Goal: Task Accomplishment & Management: Complete application form

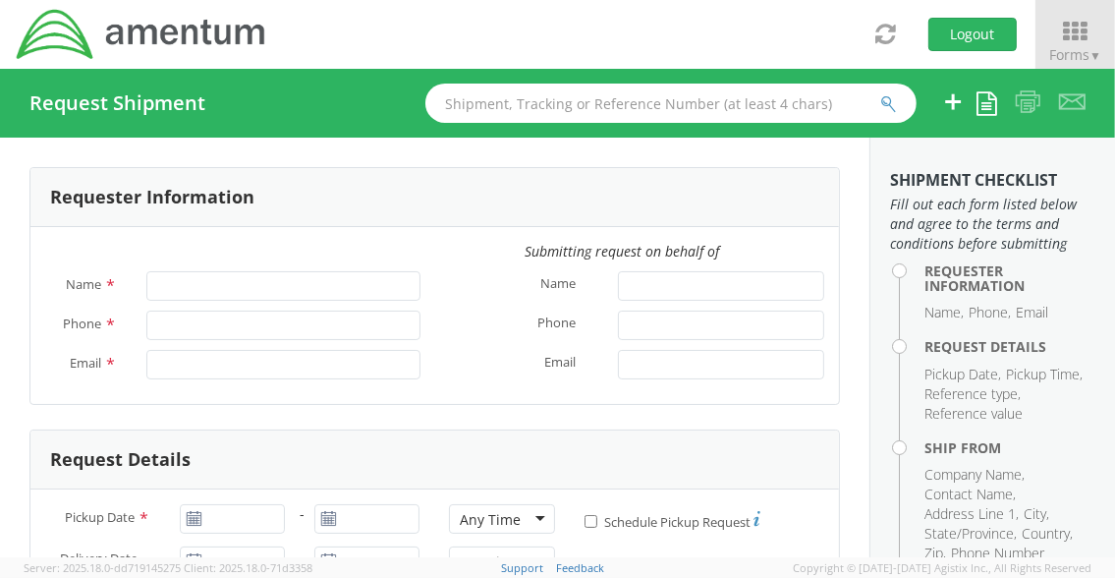
type input "[PERSON_NAME]"
type input "[PERSON_NAME][EMAIL_ADDRESS][DOMAIN_NAME]"
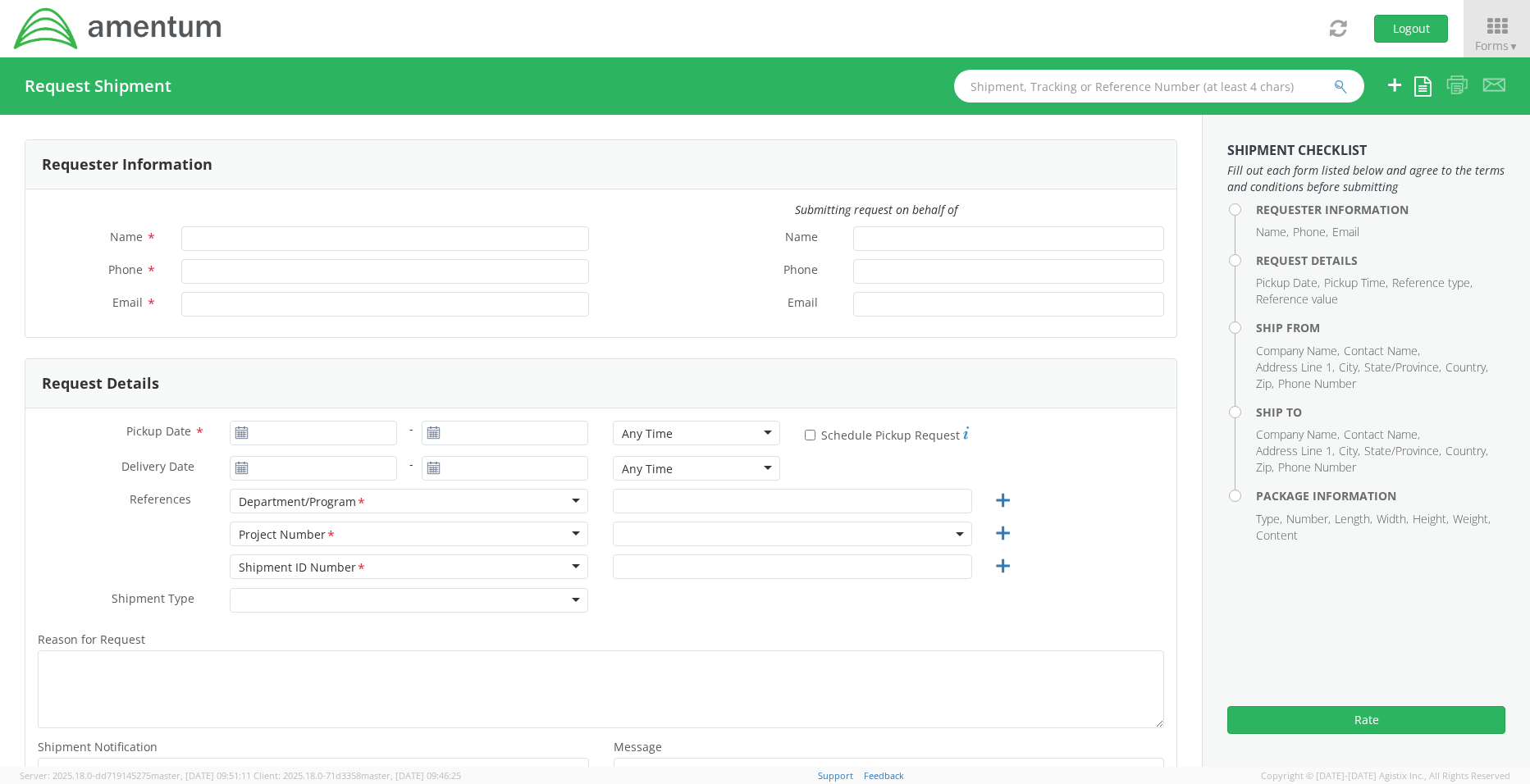
type input "[PERSON_NAME]"
type input "[PERSON_NAME][EMAIL_ADDRESS][DOMAIN_NAME]"
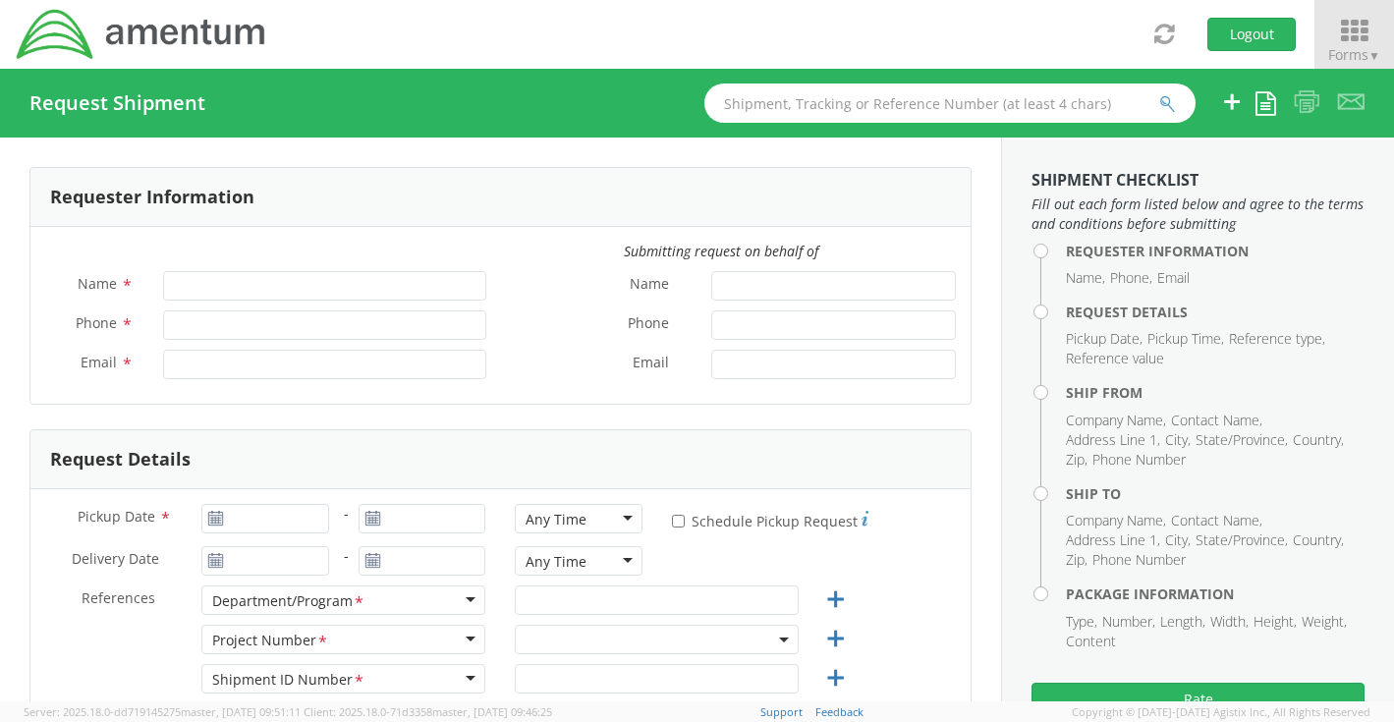
type input "[PERSON_NAME]"
type input "[PERSON_NAME][EMAIL_ADDRESS][DOMAIN_NAME]"
click at [1358, 47] on span "Forms ▼" at bounding box center [1354, 54] width 52 height 19
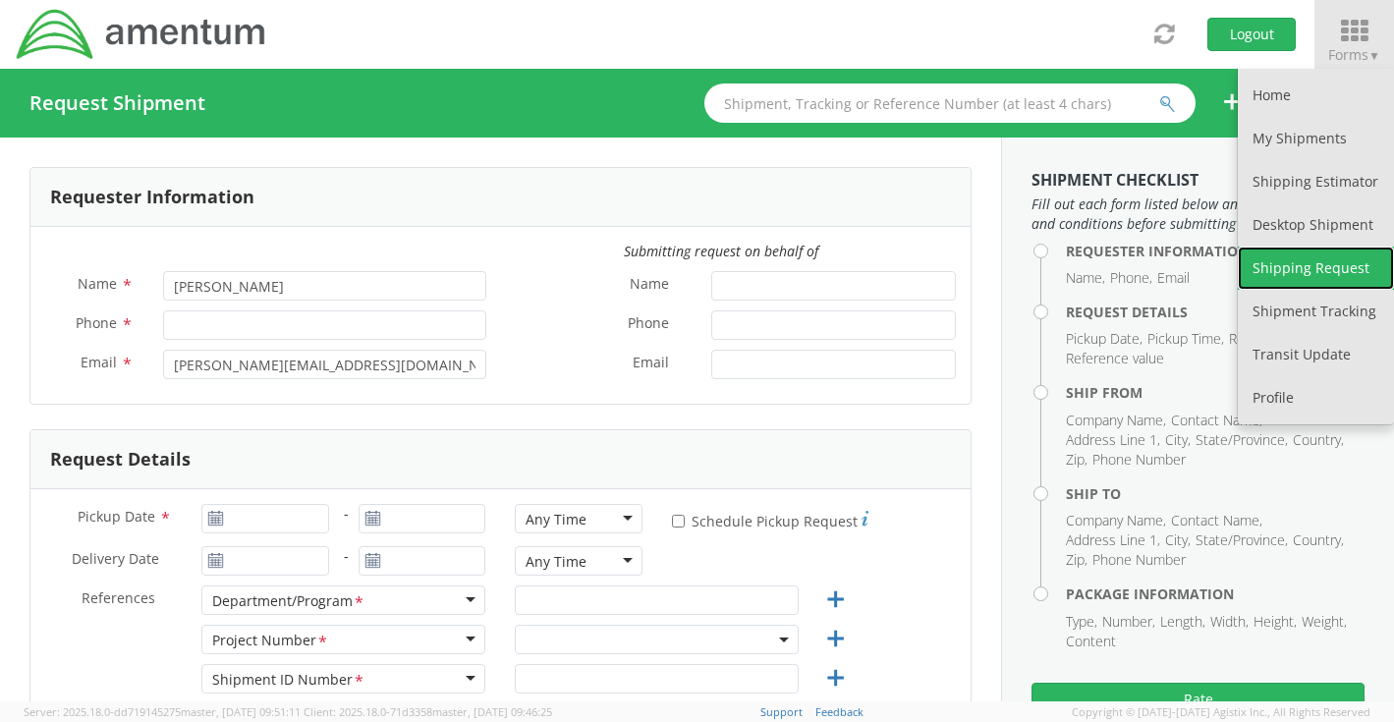
click at [1370, 264] on link "Shipping Request" at bounding box center [1316, 268] width 156 height 43
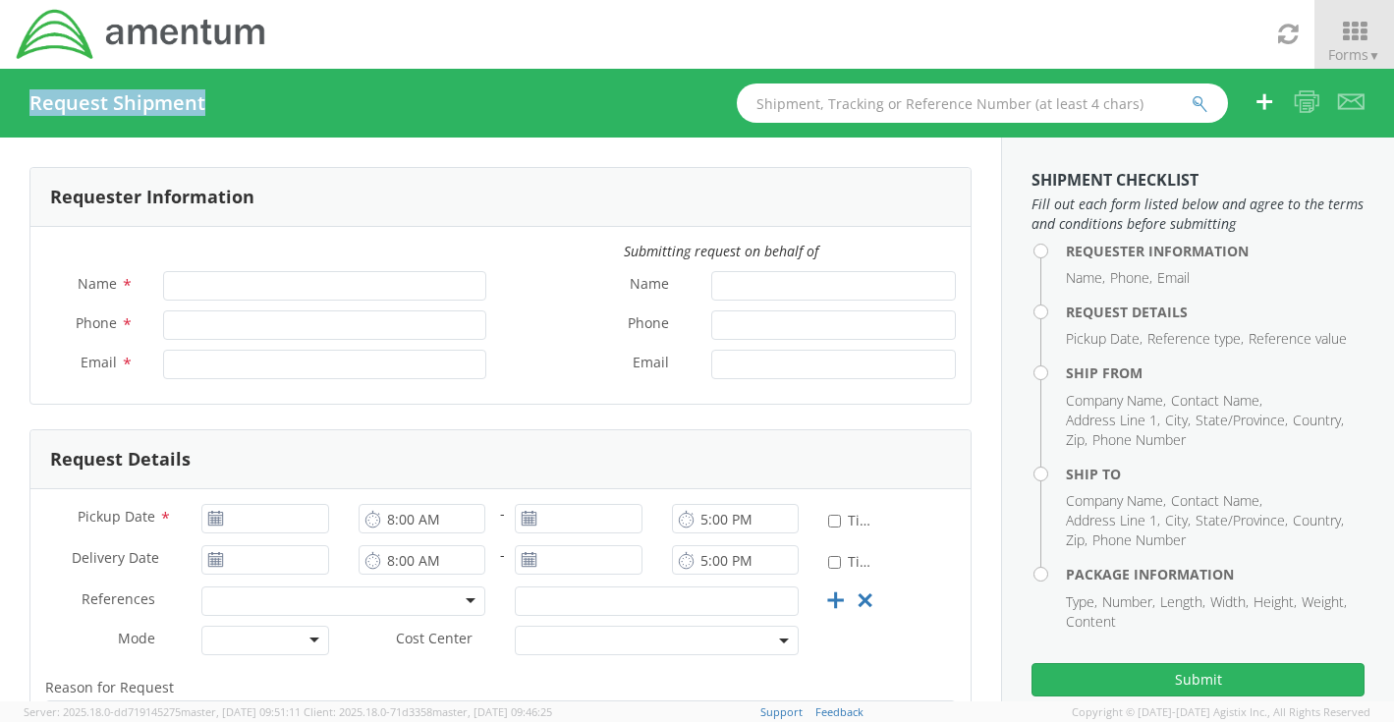
drag, startPoint x: 220, startPoint y: 100, endPoint x: 200, endPoint y: 108, distance: 21.2
click at [200, 108] on div "Request Shipment" at bounding box center [126, 103] width 195 height 22
copy h4 "Request Shipment"
